Goal: Task Accomplishment & Management: Manage account settings

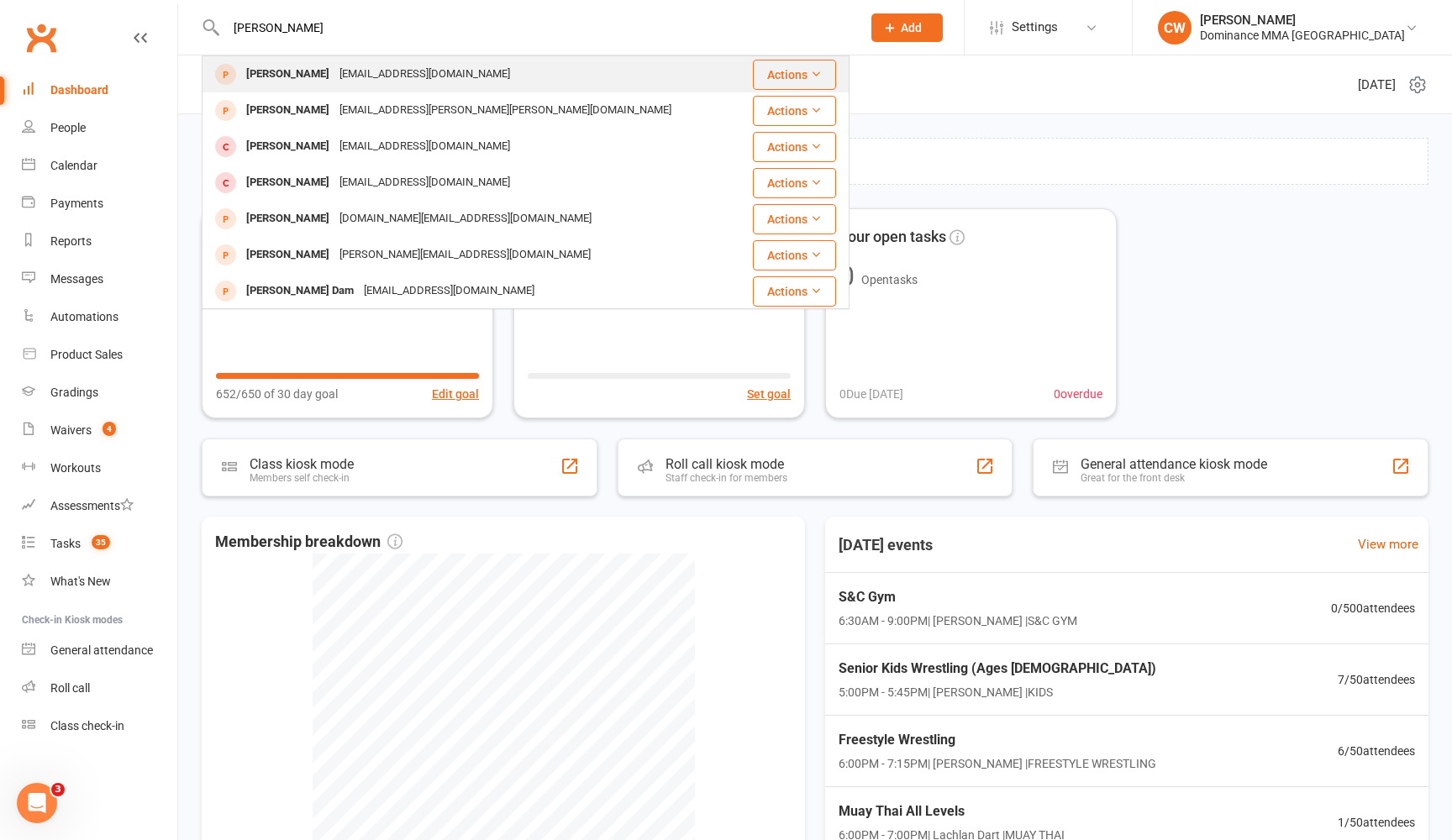
type input "[PERSON_NAME]"
click at [273, 72] on div "[PERSON_NAME]" at bounding box center [288, 74] width 93 height 25
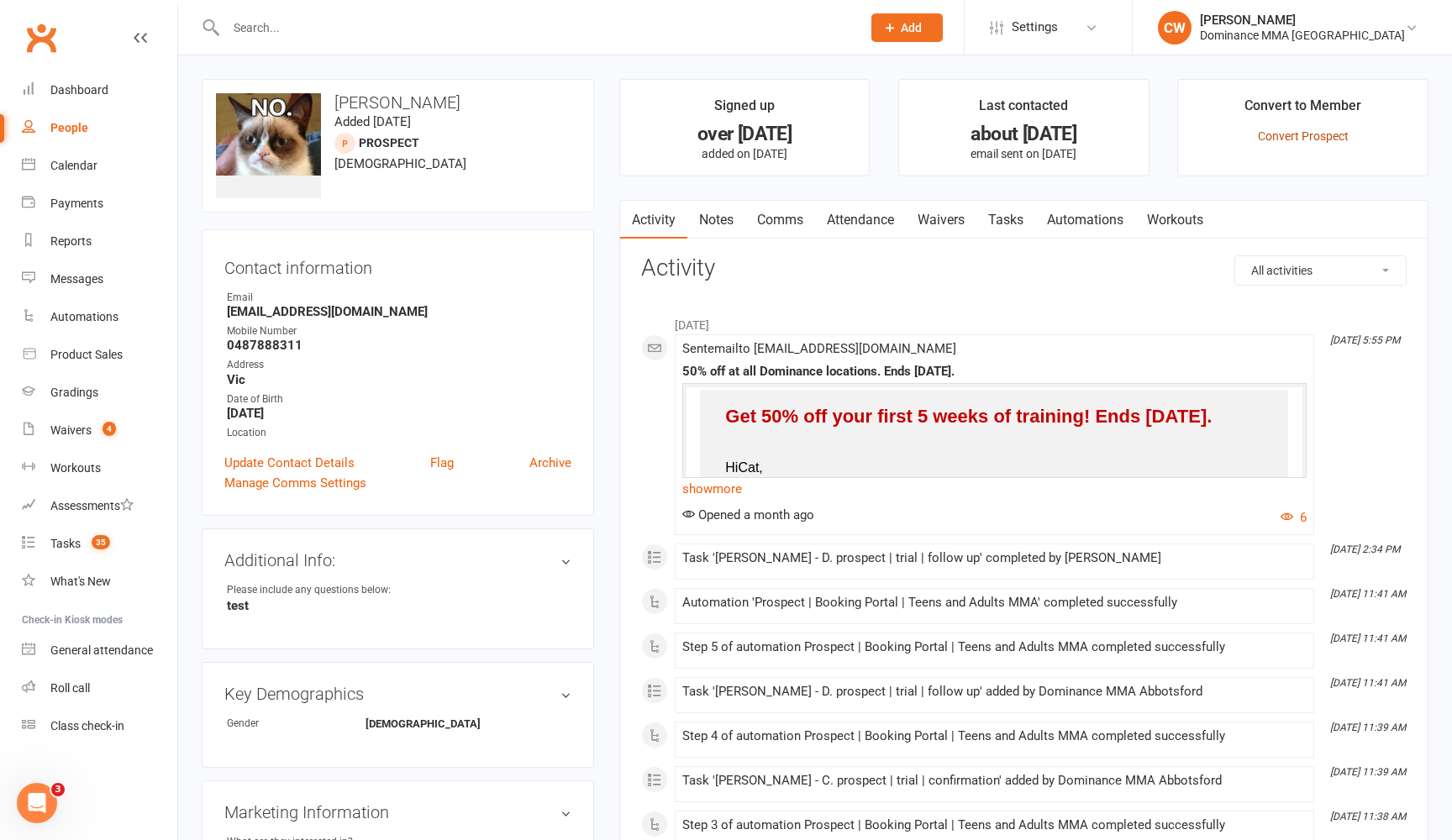
click at [1311, 130] on link "Convert Prospect" at bounding box center [1303, 136] width 91 height 13
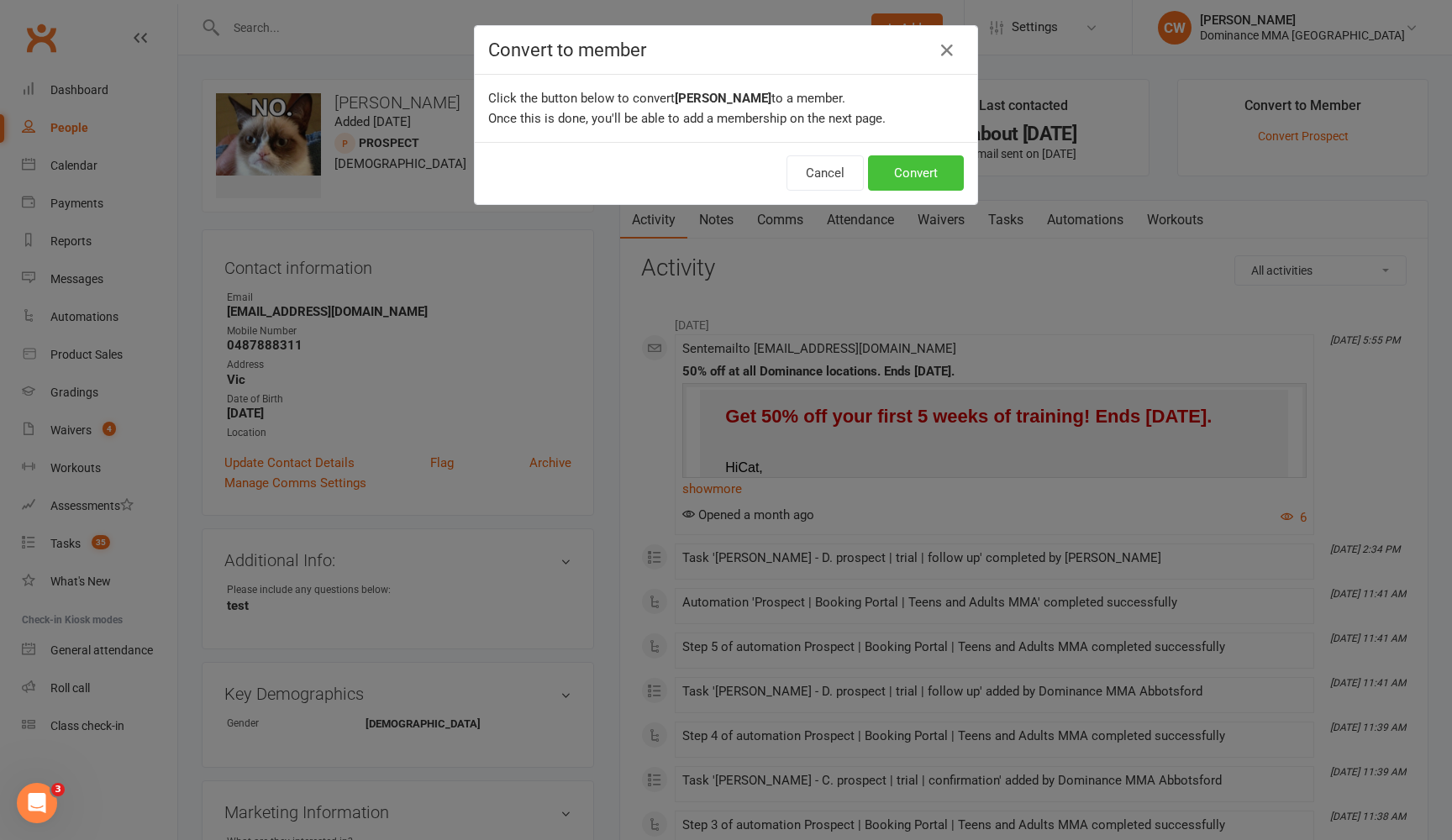
click at [915, 173] on button "Convert" at bounding box center [915, 173] width 96 height 35
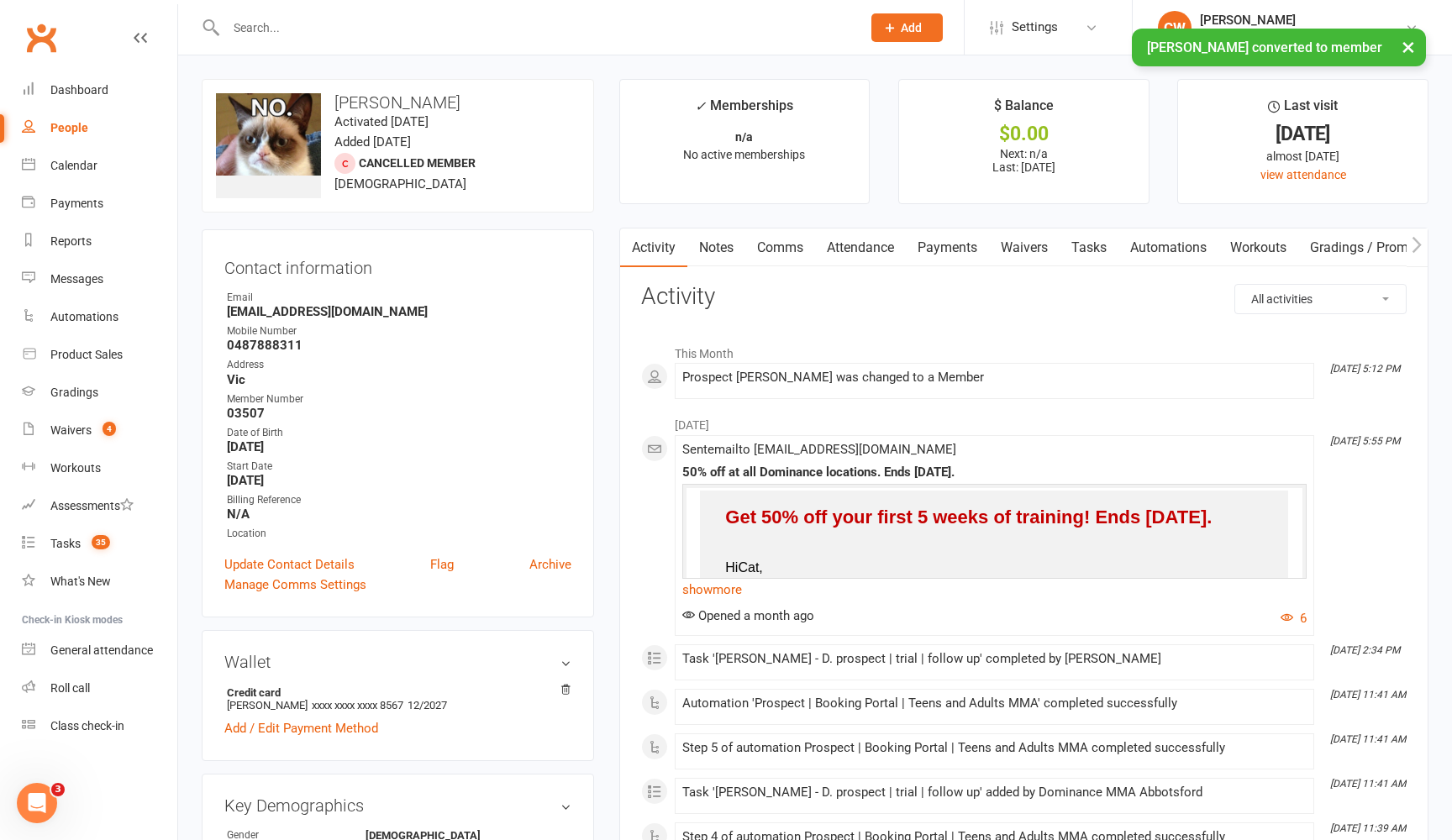
click at [857, 240] on link "Attendance" at bounding box center [860, 248] width 91 height 39
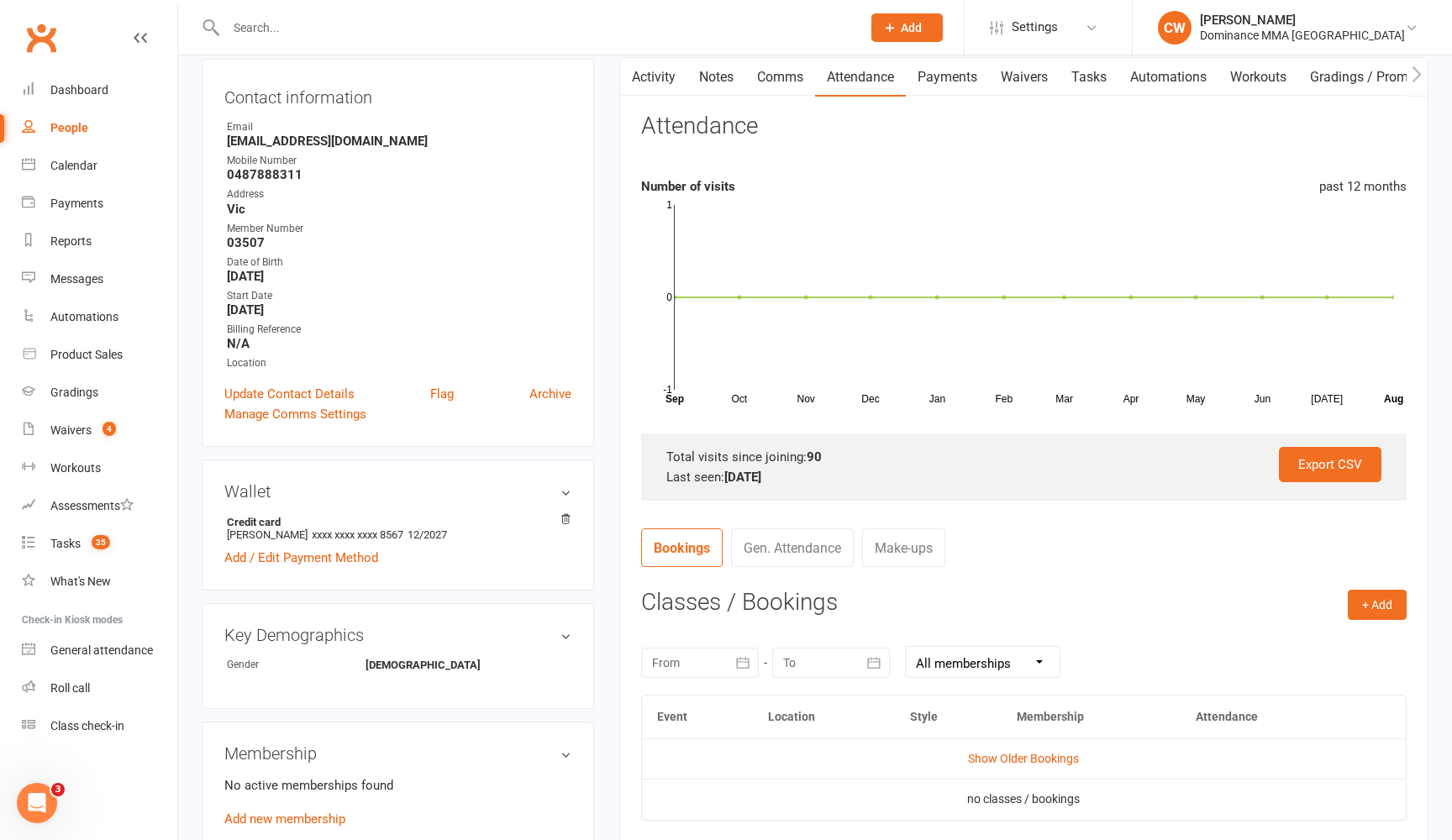
scroll to position [185, 0]
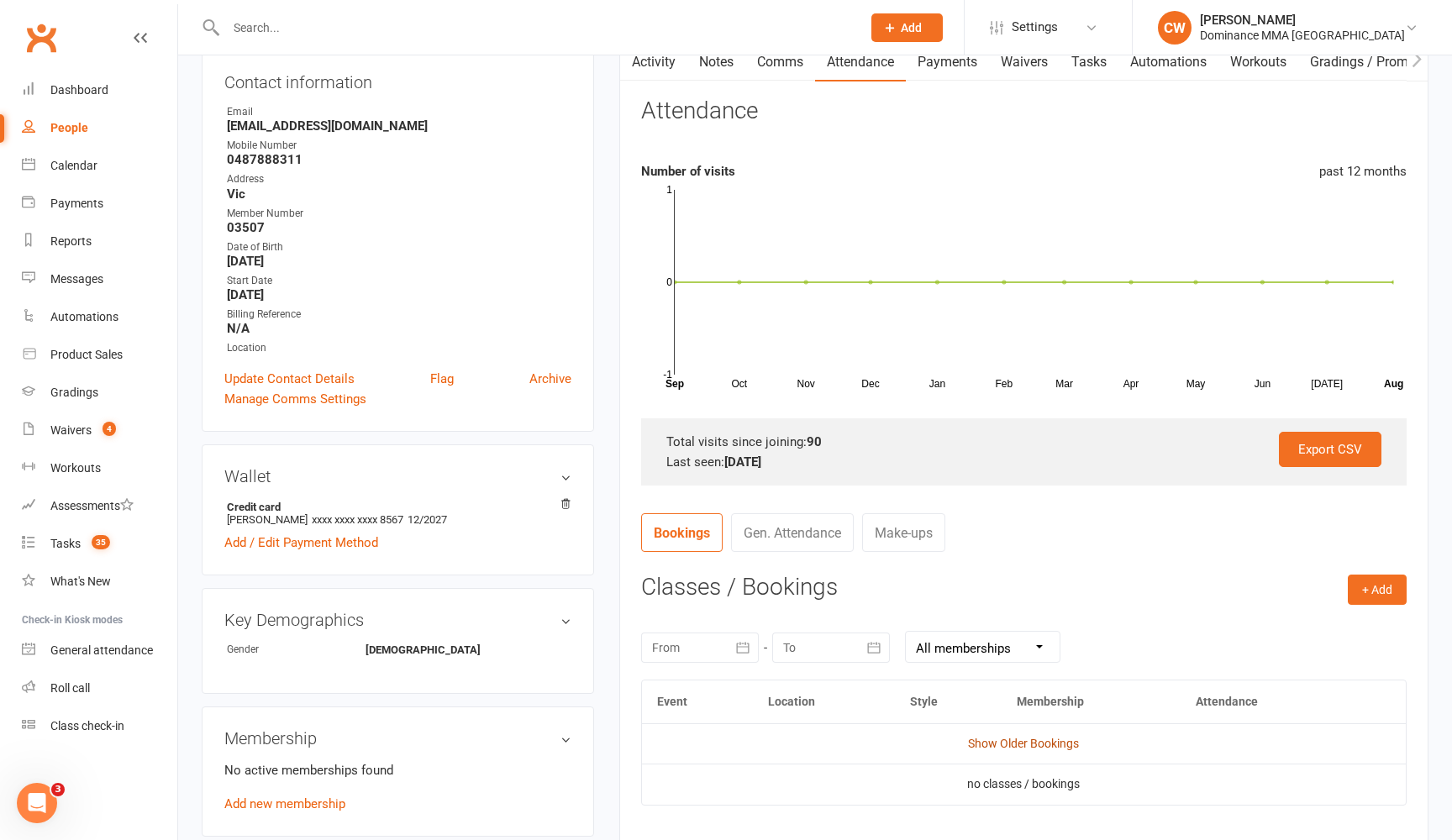
click at [998, 744] on link "Show Older Bookings" at bounding box center [1023, 743] width 111 height 13
